Goal: Download file/media

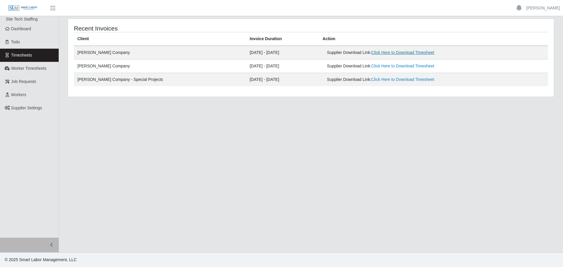
click at [384, 53] on link "Click Here to Download Timesheet" at bounding box center [402, 52] width 63 height 5
click at [42, 70] on span "Worker Timesheets" at bounding box center [28, 68] width 35 height 5
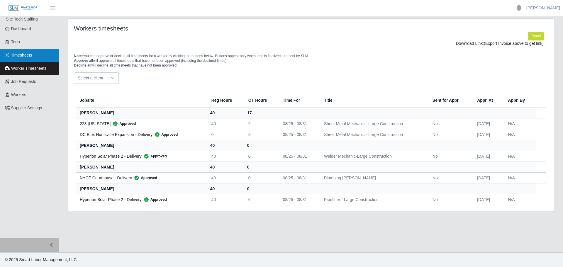
click at [26, 58] on link "Timesheets" at bounding box center [29, 55] width 59 height 13
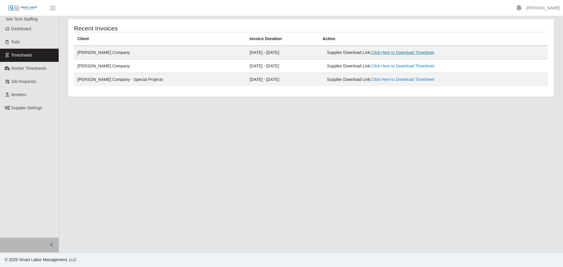
click at [381, 55] on link "Click Here to Download Timesheet" at bounding box center [402, 52] width 63 height 5
